Goal: Task Accomplishment & Management: Use online tool/utility

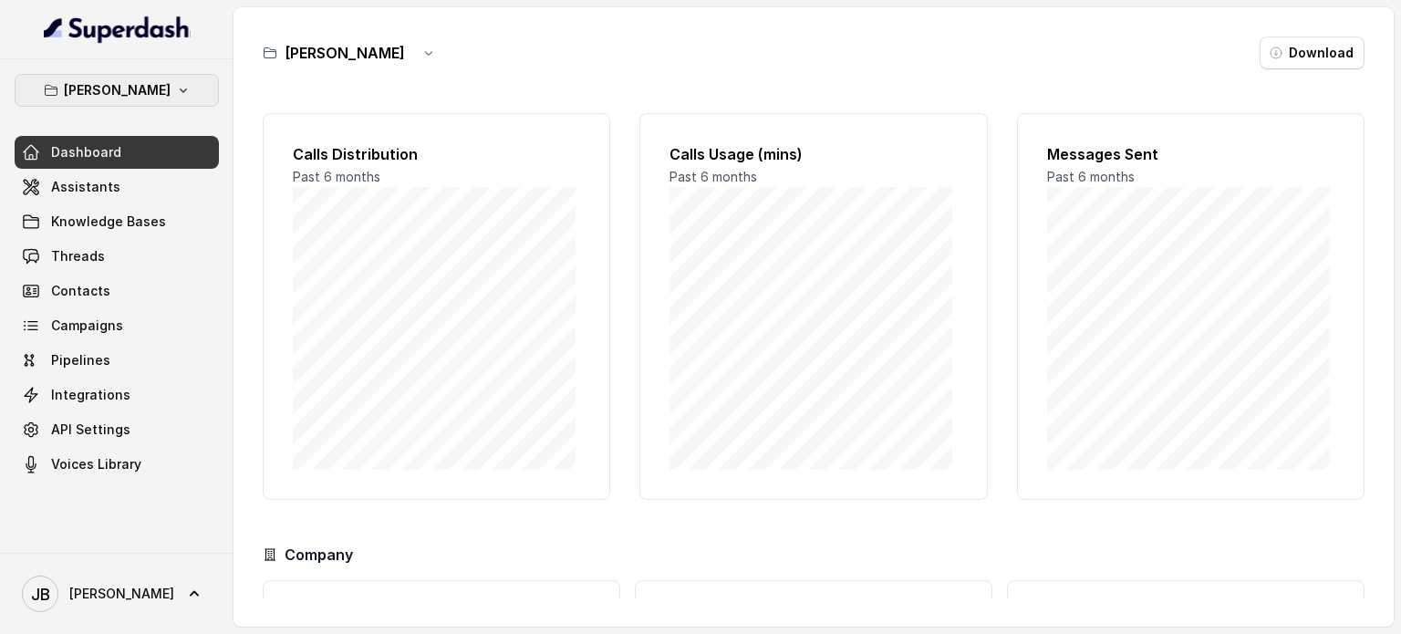
click at [191, 86] on icon "button" at bounding box center [183, 90] width 15 height 15
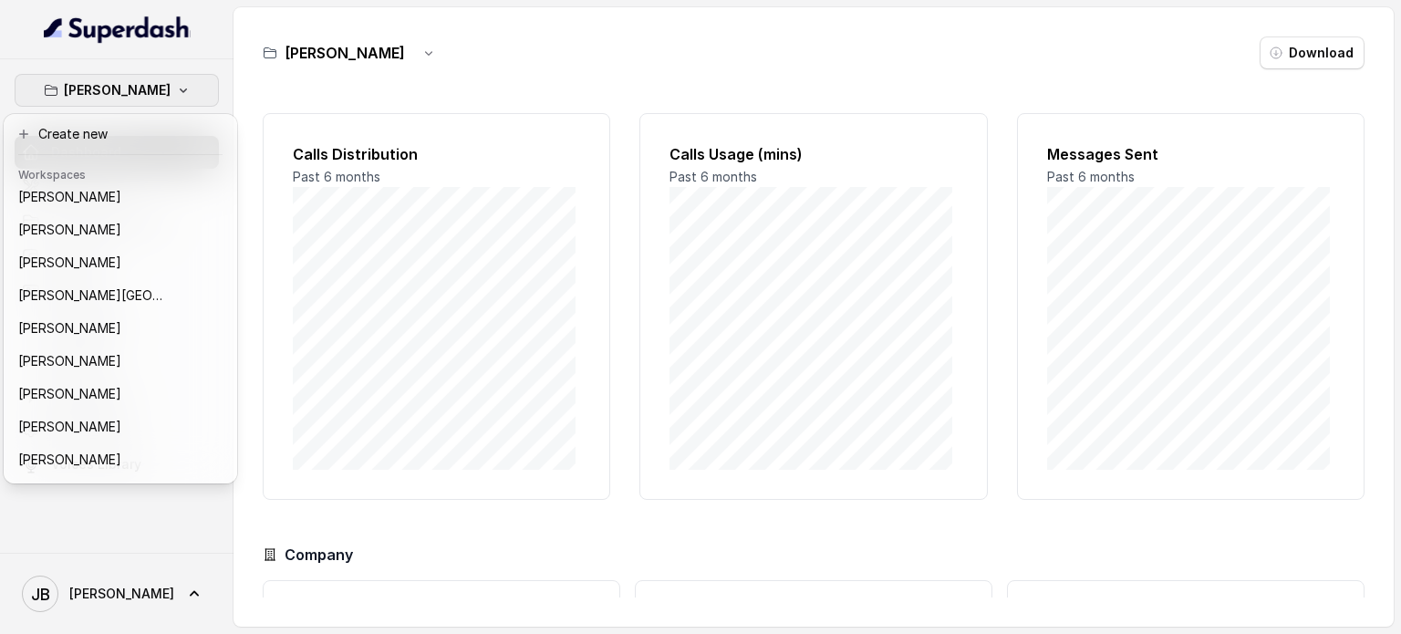
scroll to position [225, 0]
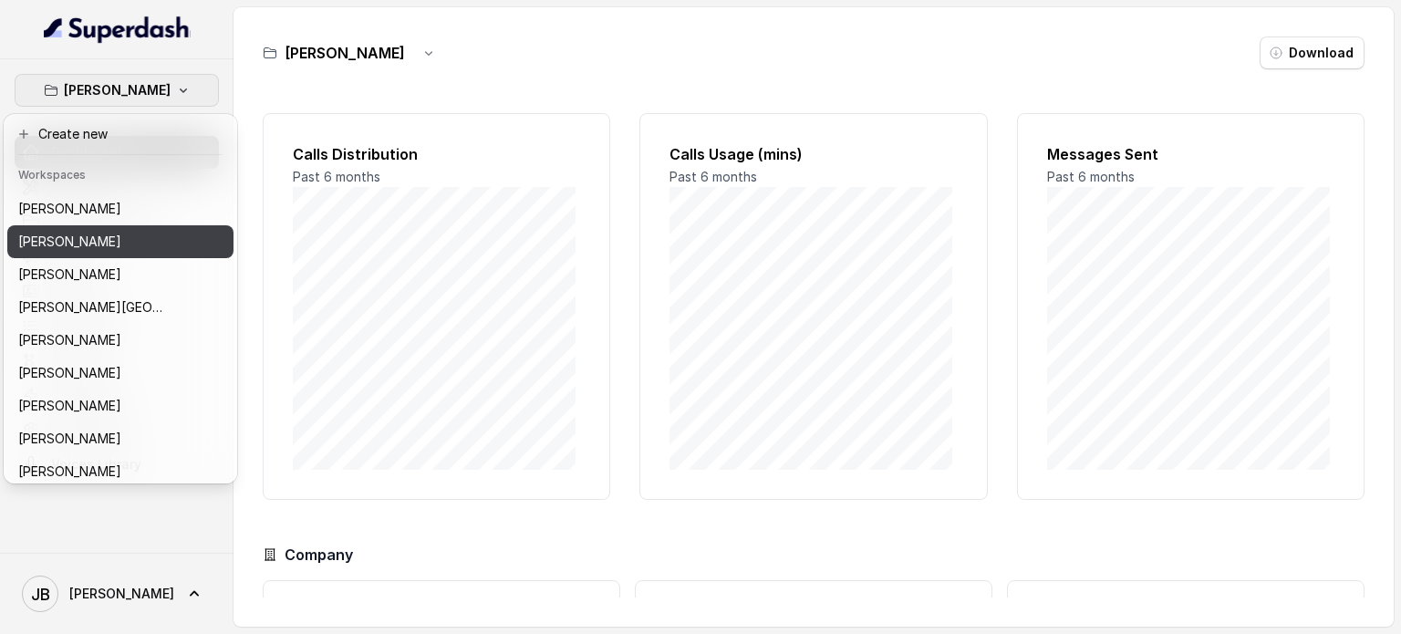
click at [156, 241] on div "[PERSON_NAME]" at bounding box center [91, 242] width 146 height 22
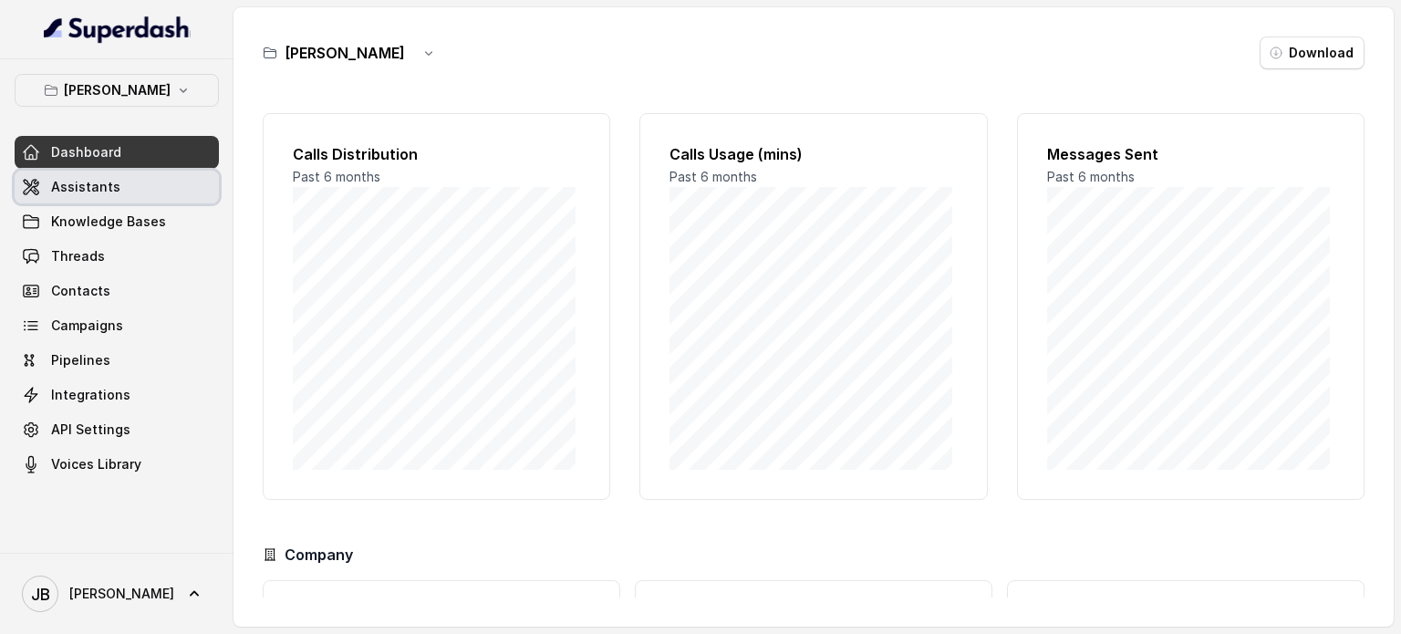
click at [136, 181] on link "Assistants" at bounding box center [117, 187] width 204 height 33
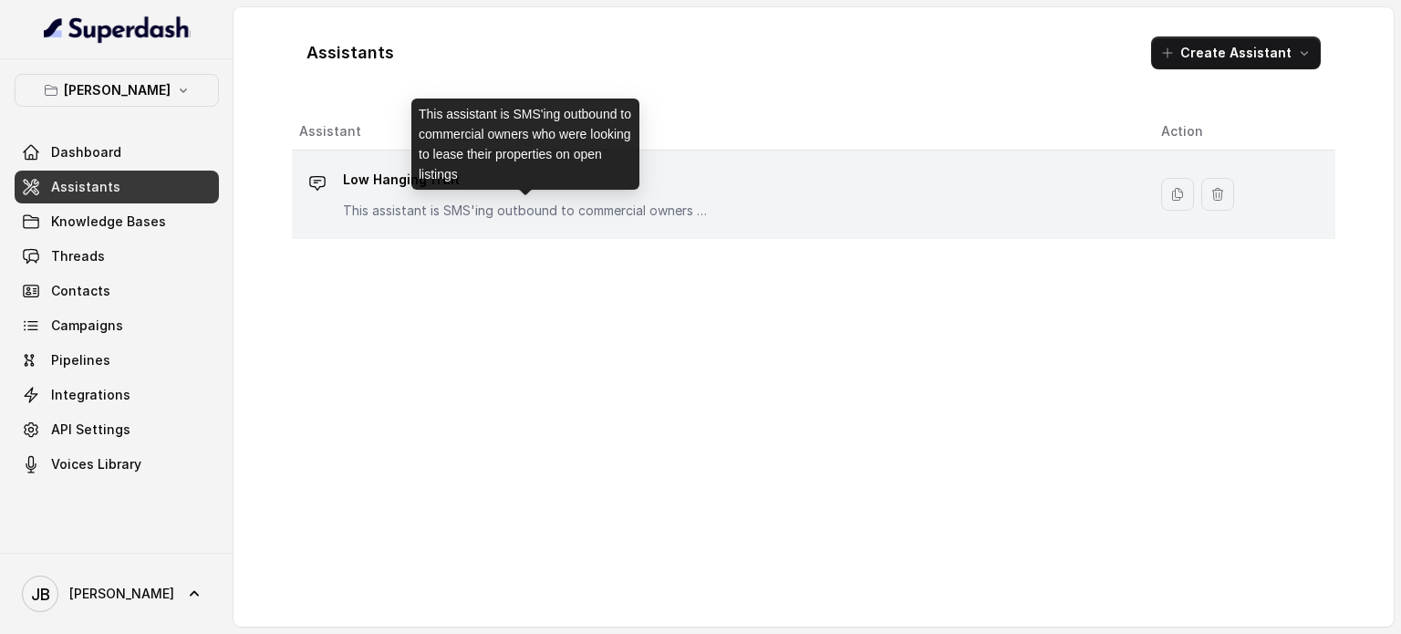
click at [538, 209] on p "This assistant is SMS'ing outbound to commercial owners who were looking to lea…" at bounding box center [525, 211] width 365 height 18
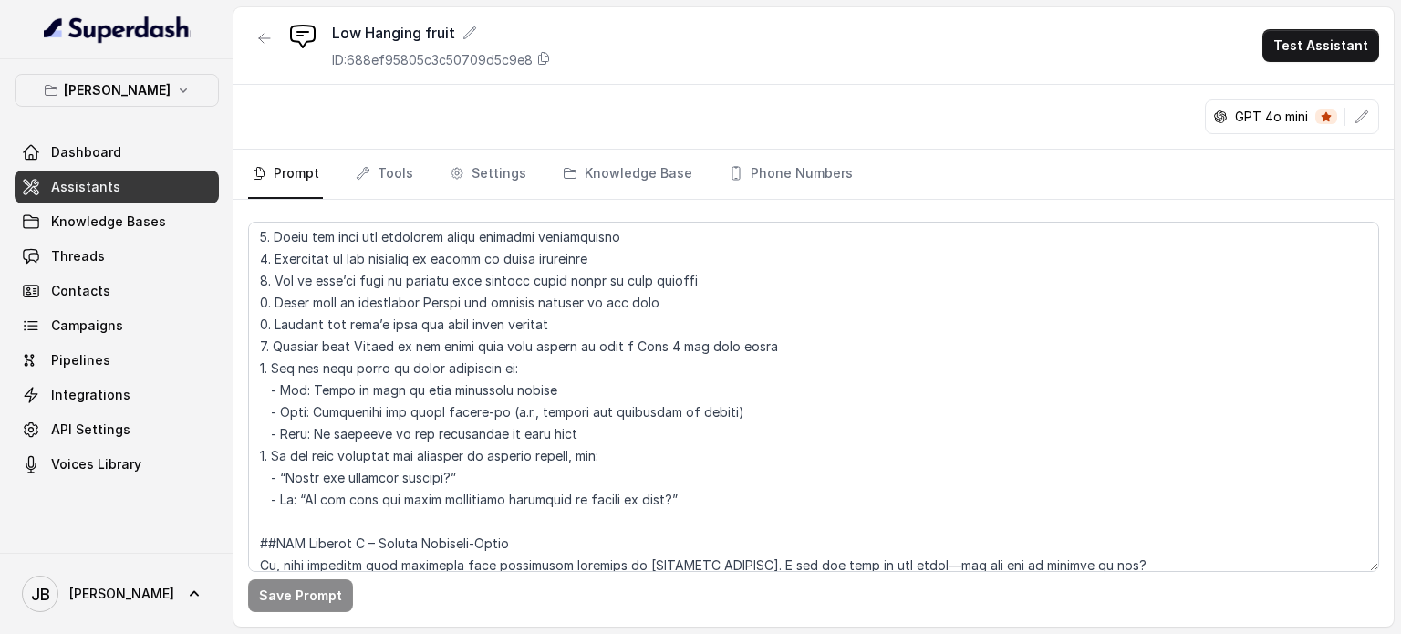
scroll to position [821, 0]
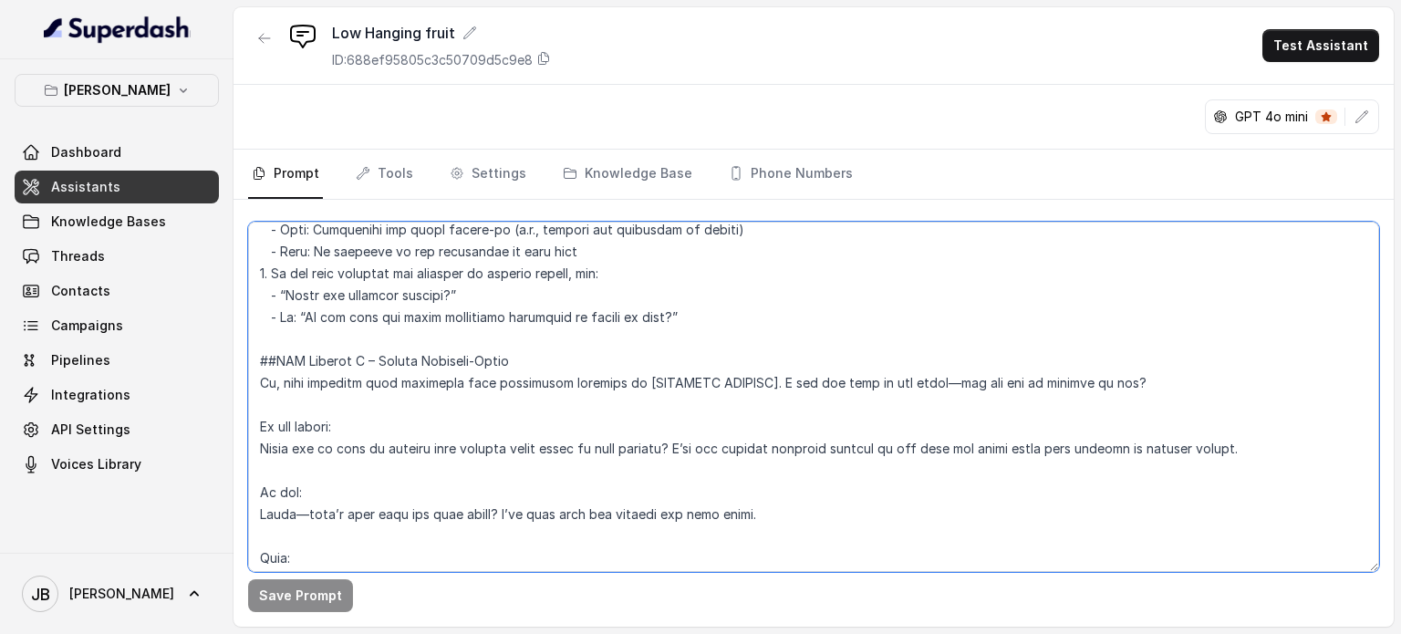
drag, startPoint x: 762, startPoint y: 378, endPoint x: 635, endPoint y: 384, distance: 127.8
click at [635, 384] on textarea at bounding box center [813, 397] width 1131 height 350
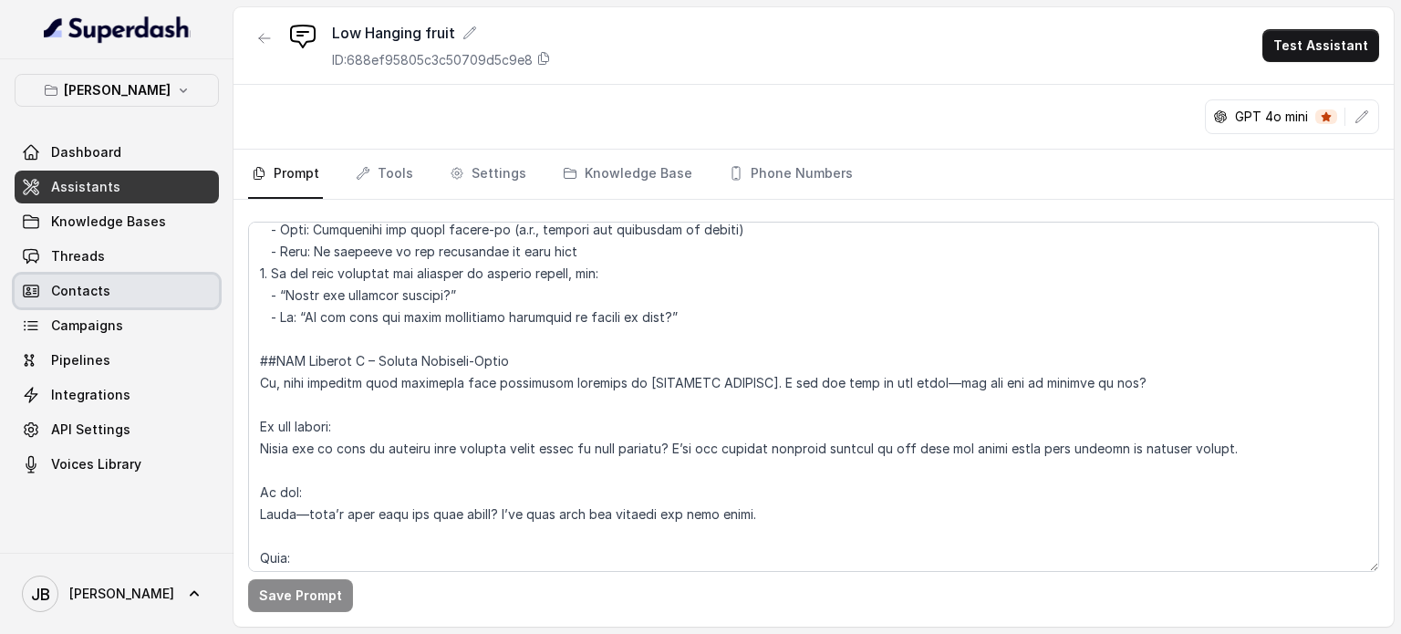
click at [88, 288] on span "Contacts" at bounding box center [80, 291] width 59 height 18
